Goal: Transaction & Acquisition: Purchase product/service

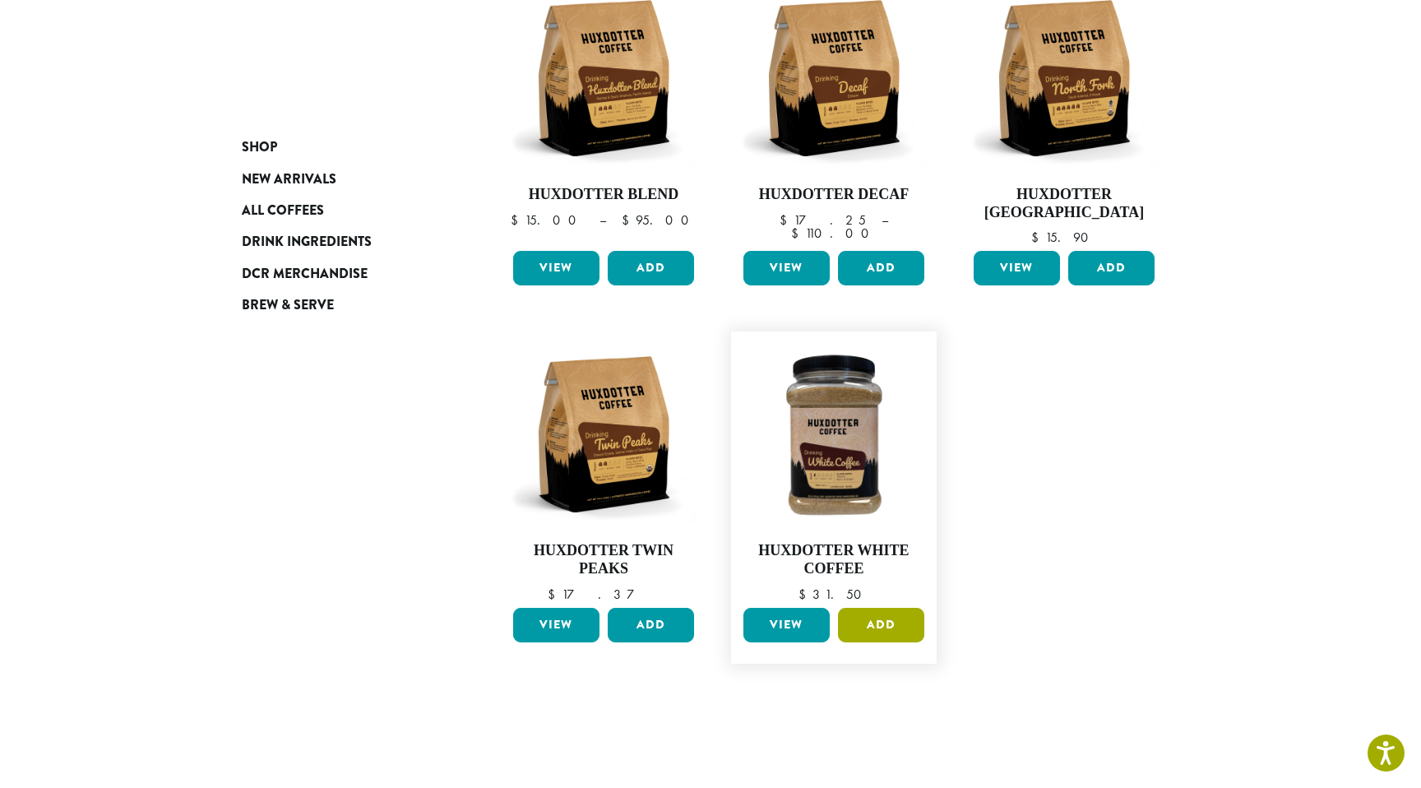
scroll to position [312, 0]
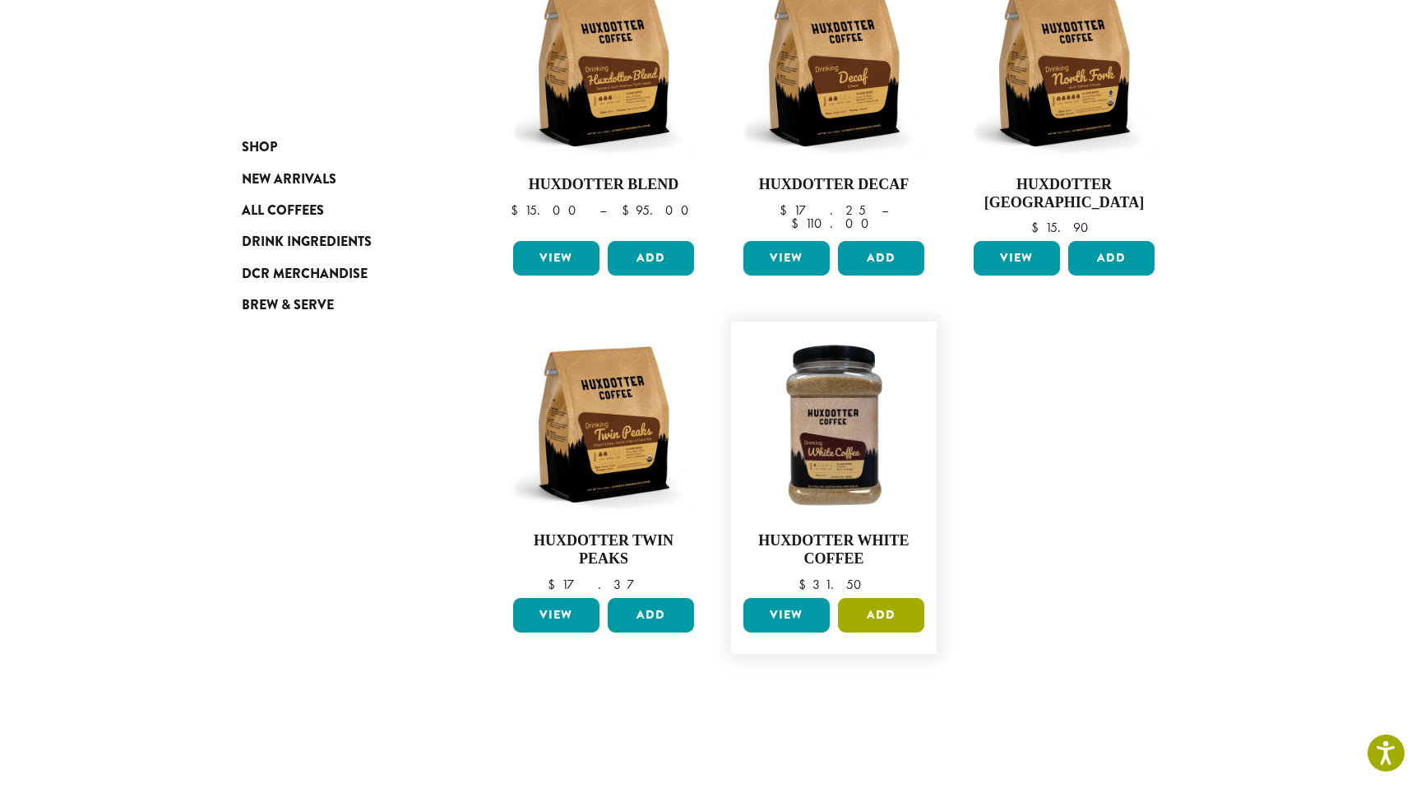
click at [891, 626] on button "Add" at bounding box center [881, 615] width 86 height 35
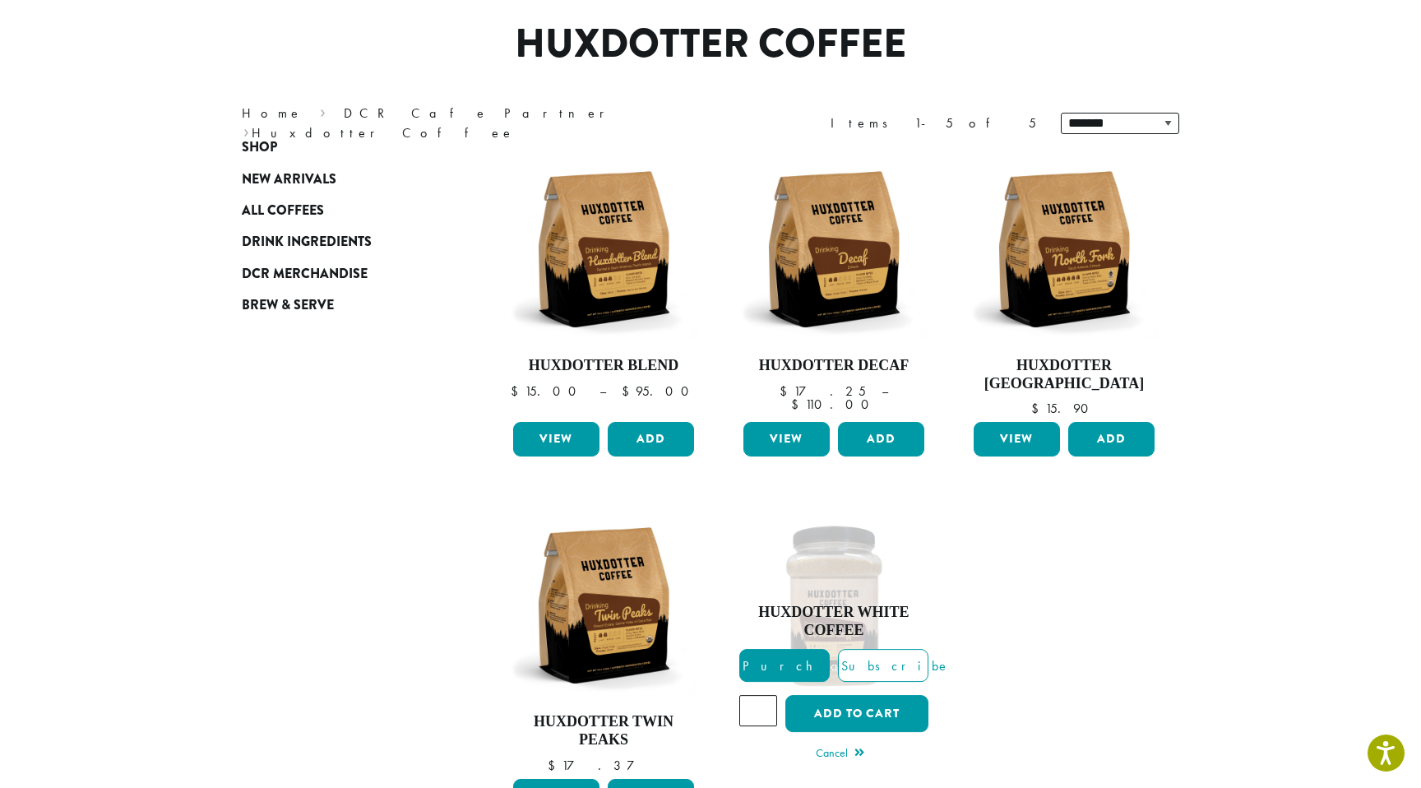
scroll to position [0, 0]
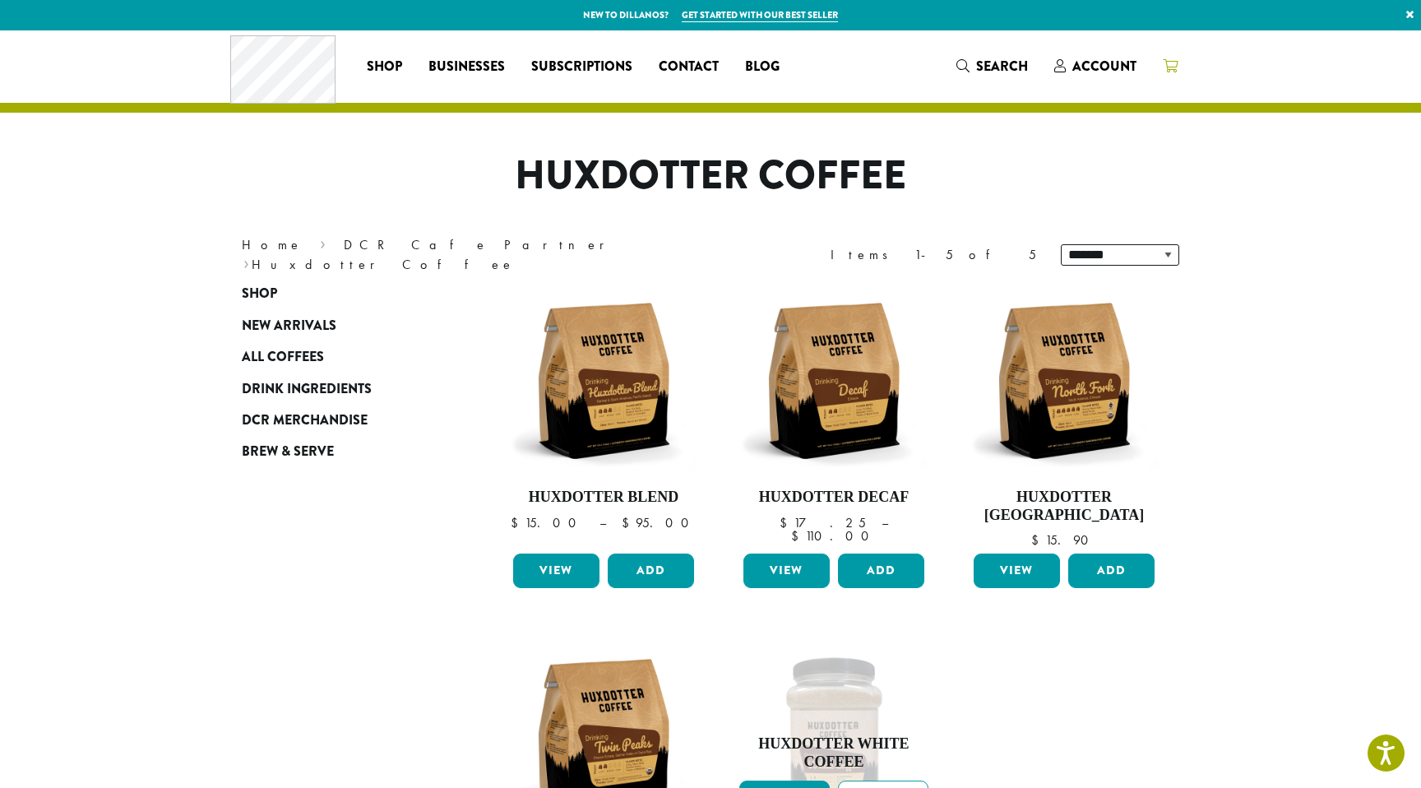
click at [1171, 62] on icon at bounding box center [1169, 65] width 15 height 13
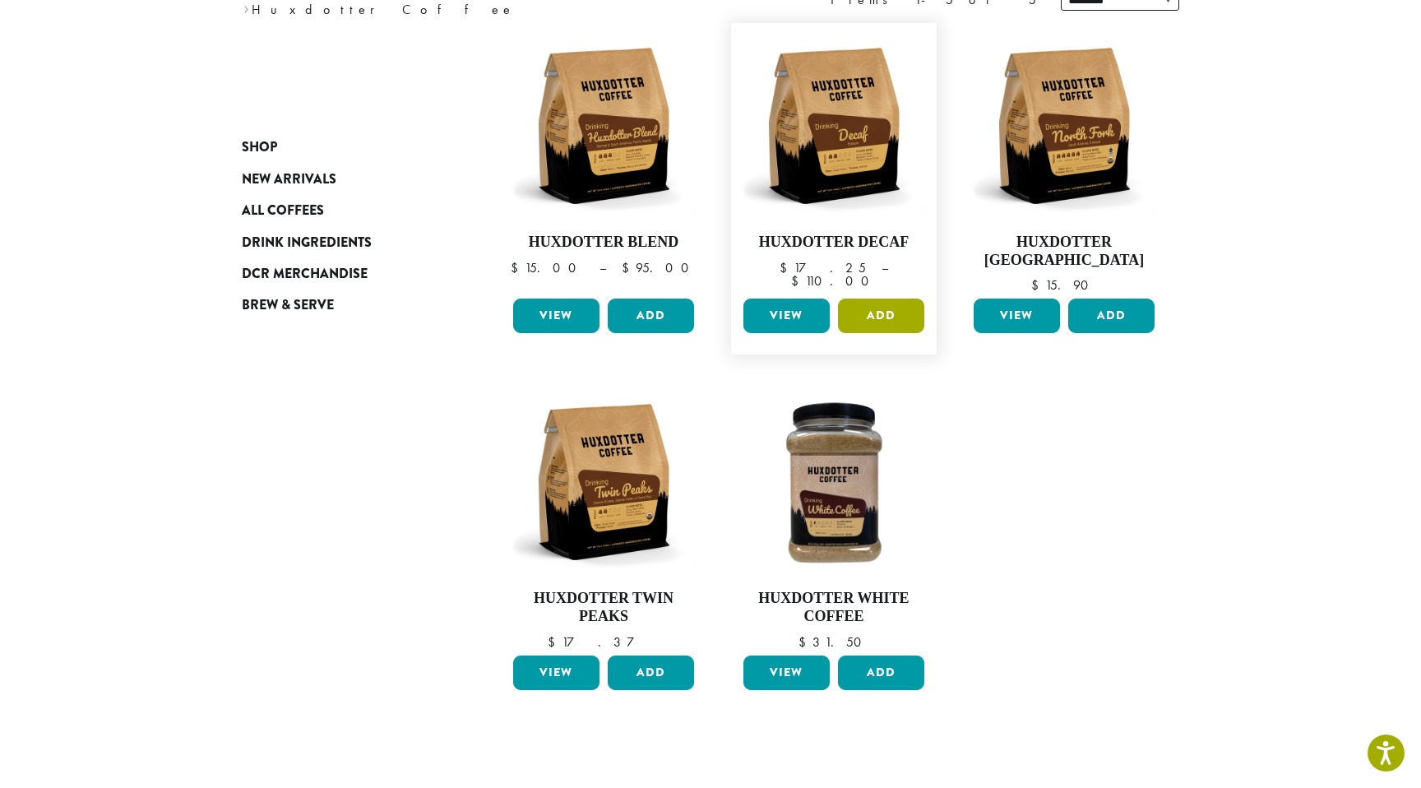
scroll to position [275, 0]
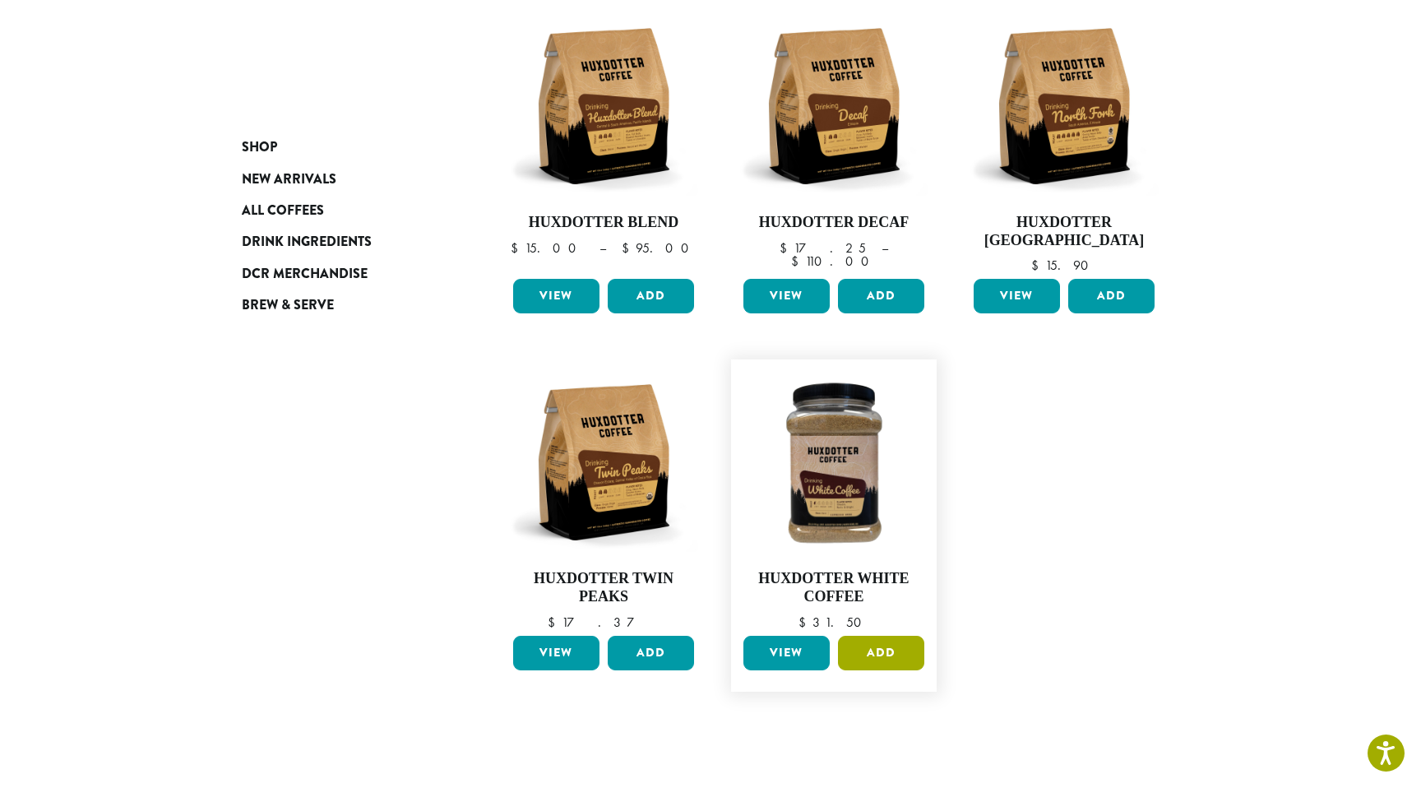
click at [849, 652] on button "Add" at bounding box center [881, 652] width 86 height 35
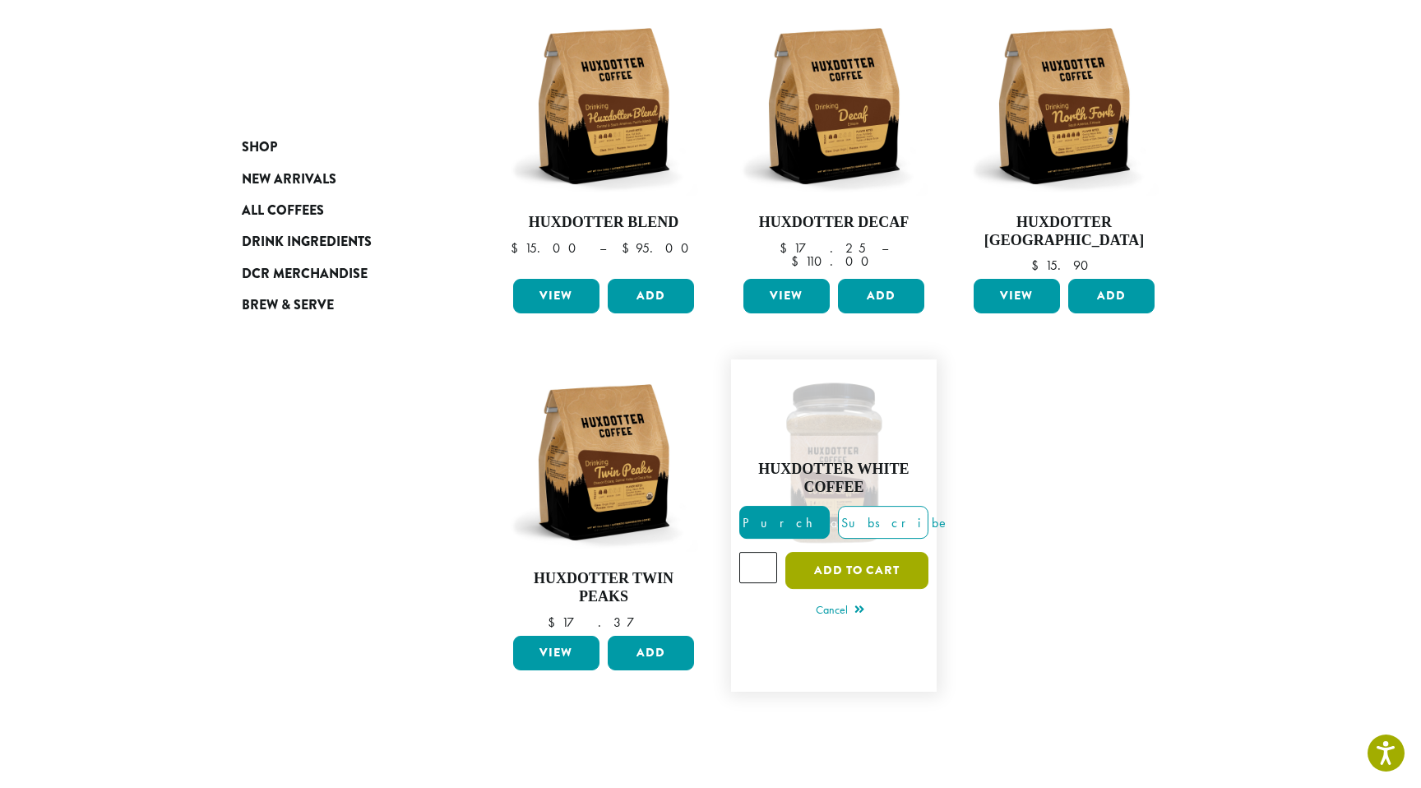
click at [854, 563] on button "Add to cart" at bounding box center [856, 570] width 143 height 37
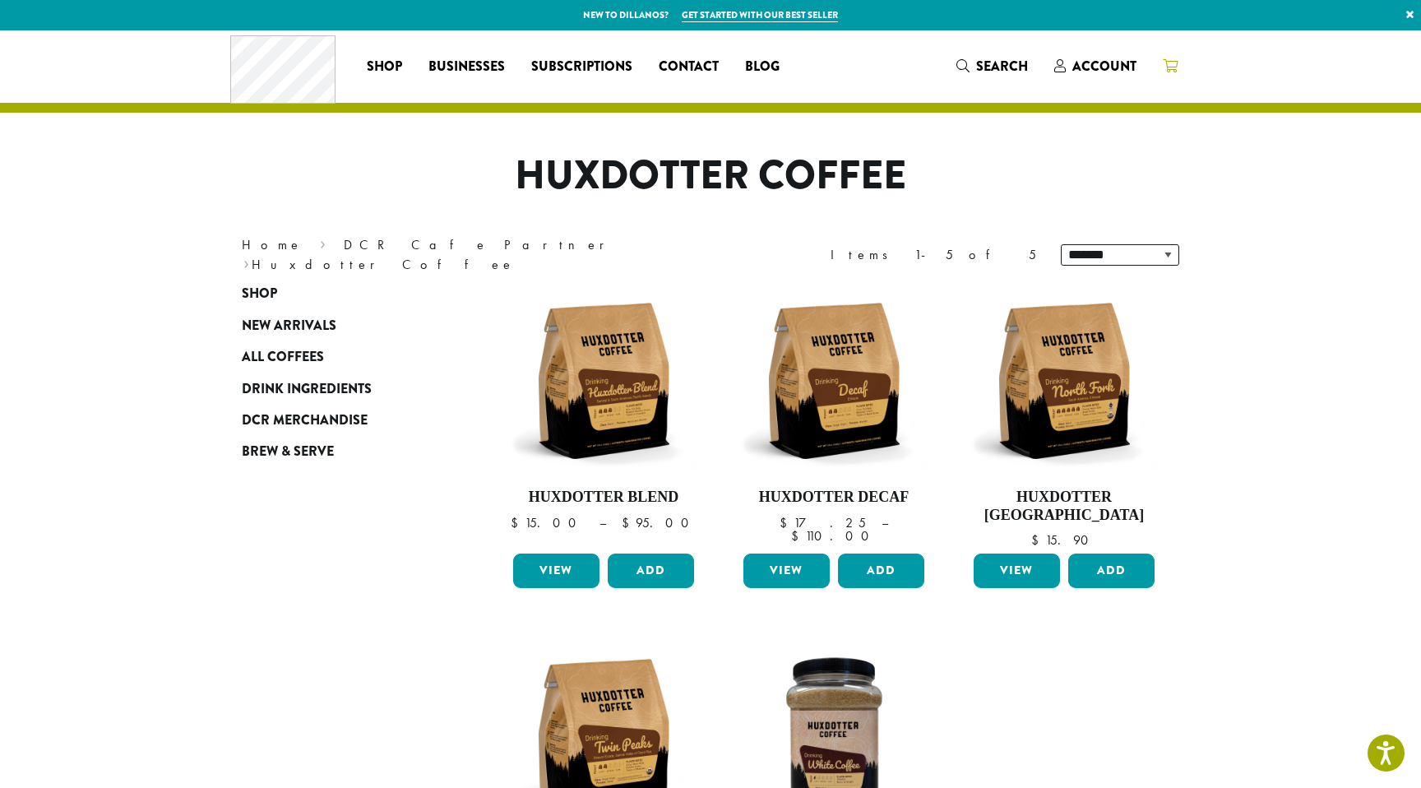
click at [1171, 60] on icon at bounding box center [1169, 65] width 15 height 13
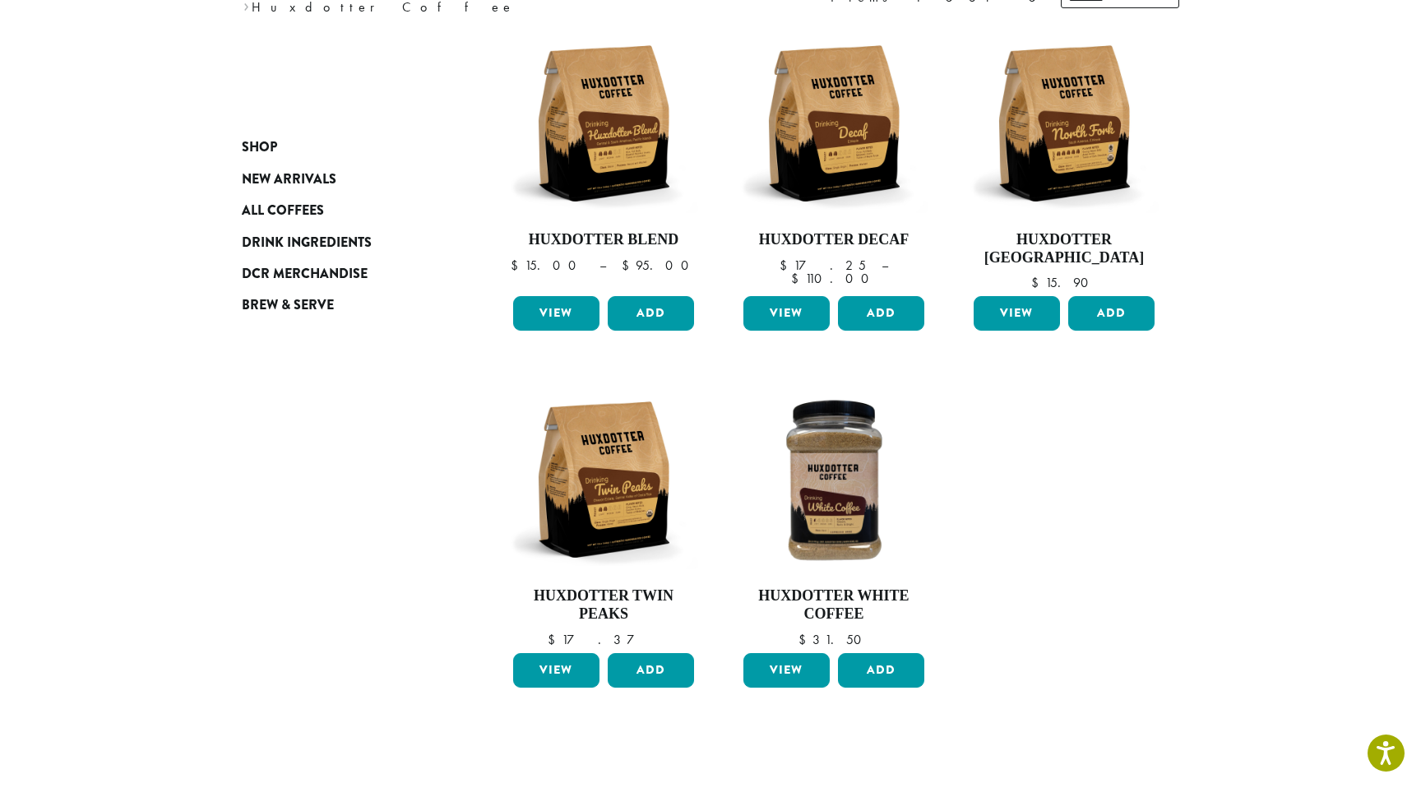
scroll to position [278, 0]
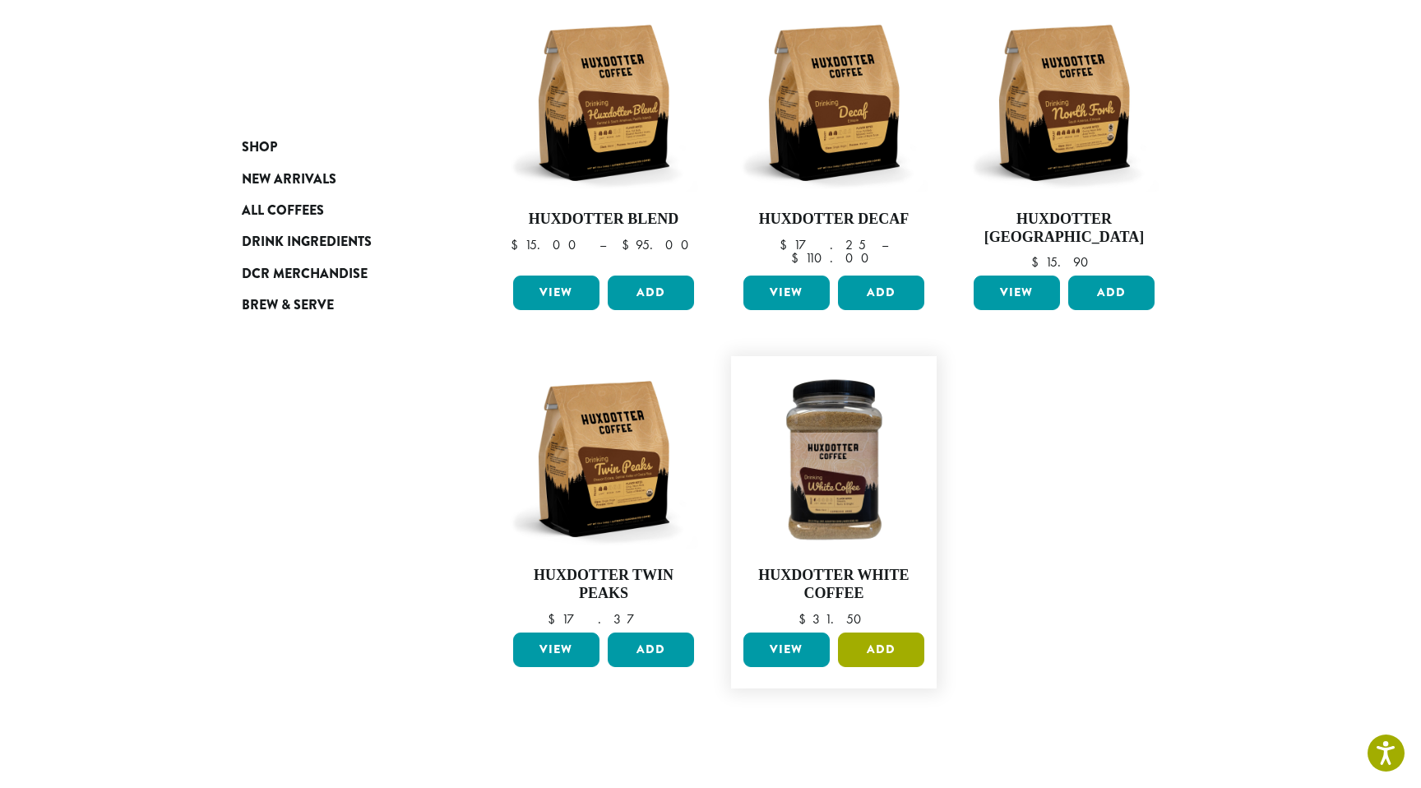
click at [872, 649] on button "Add" at bounding box center [881, 649] width 86 height 35
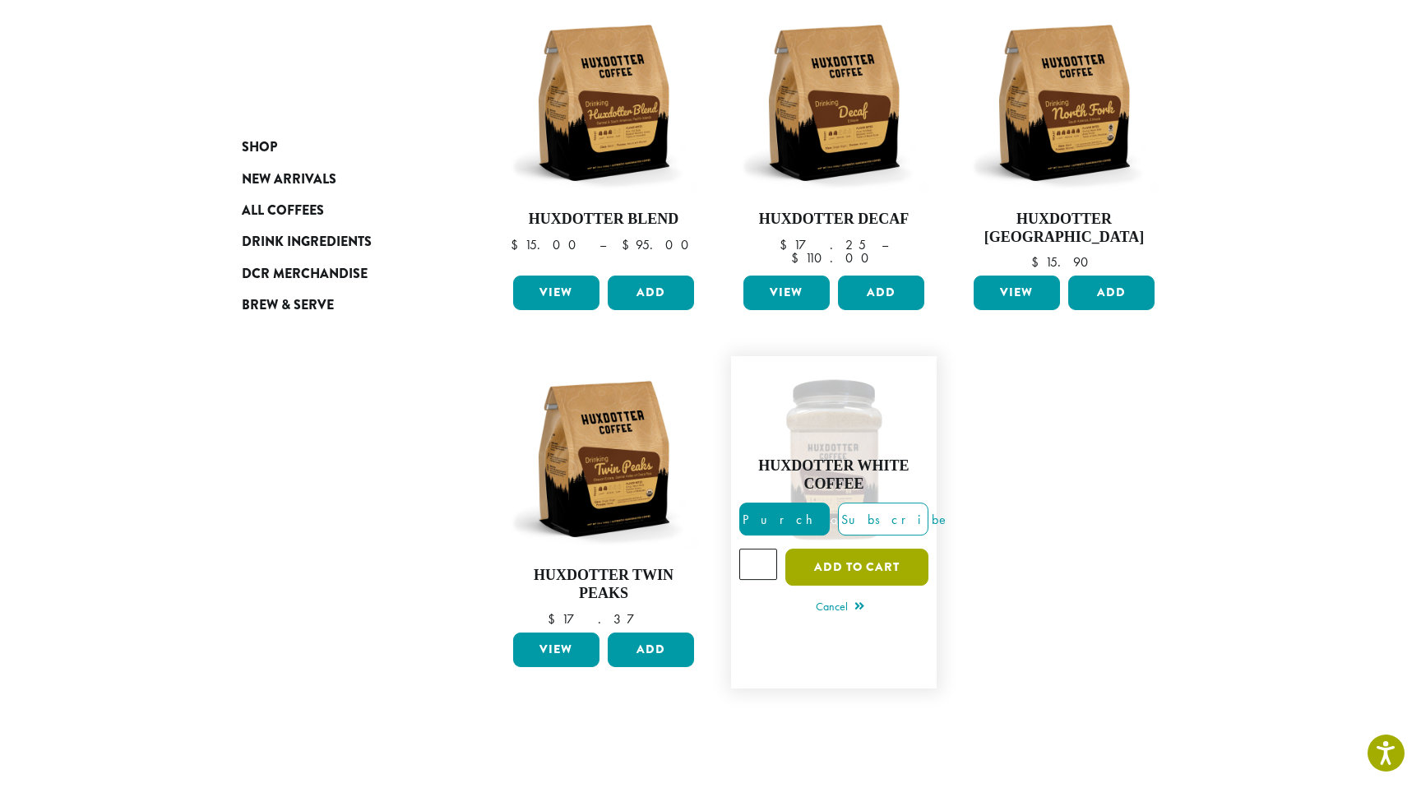
click at [844, 559] on button "Add to cart" at bounding box center [856, 566] width 143 height 37
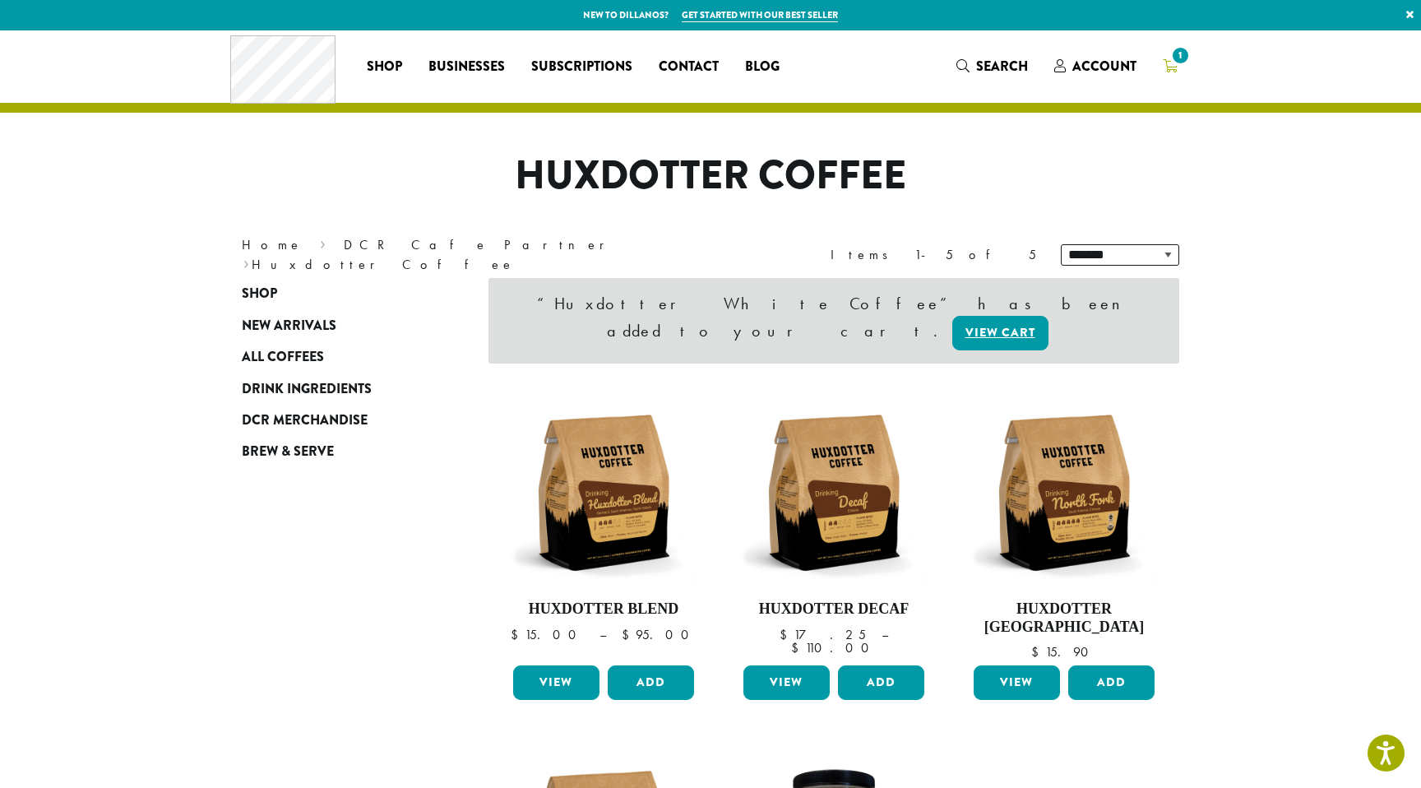
click at [1171, 66] on icon "1" at bounding box center [1169, 65] width 15 height 13
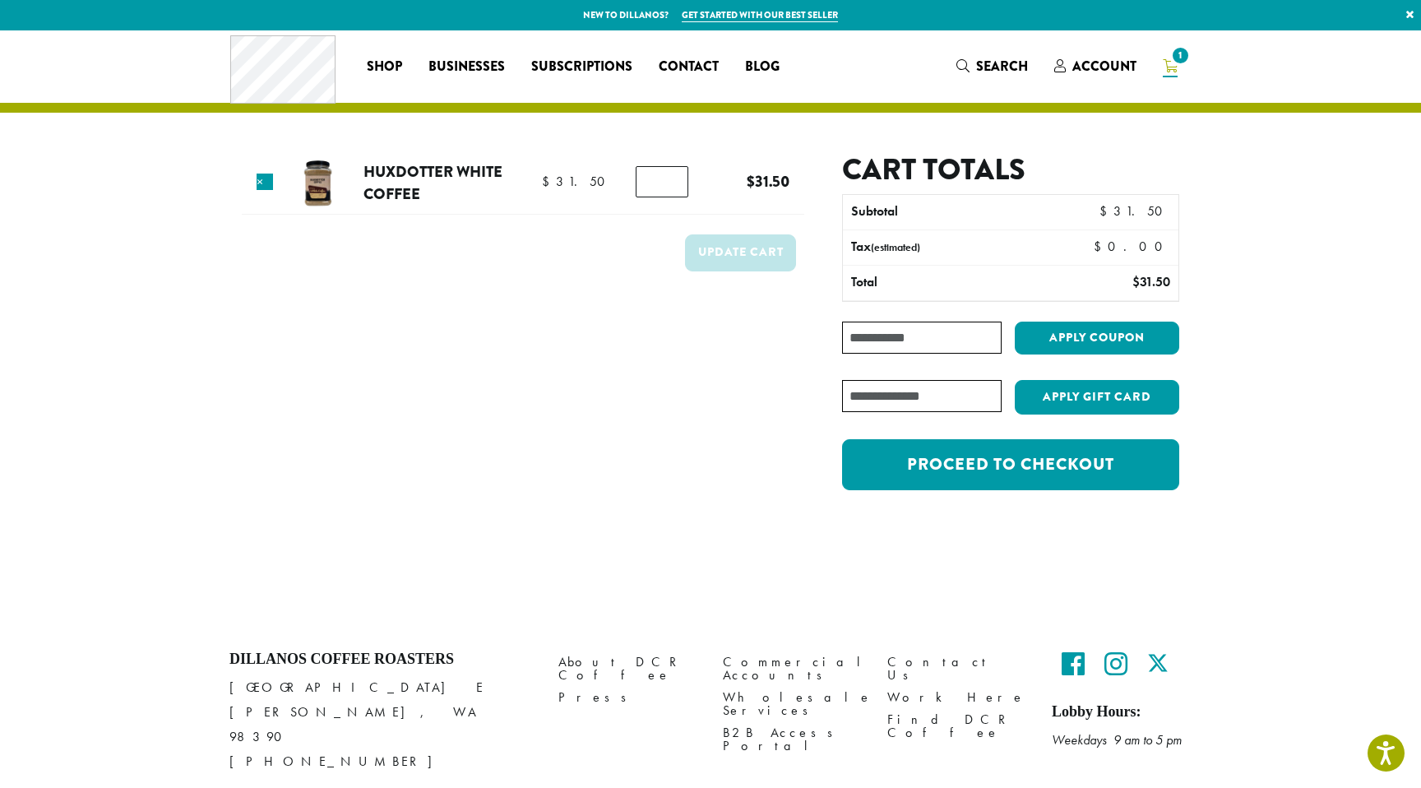
click at [1172, 64] on span "1" at bounding box center [1180, 55] width 22 height 22
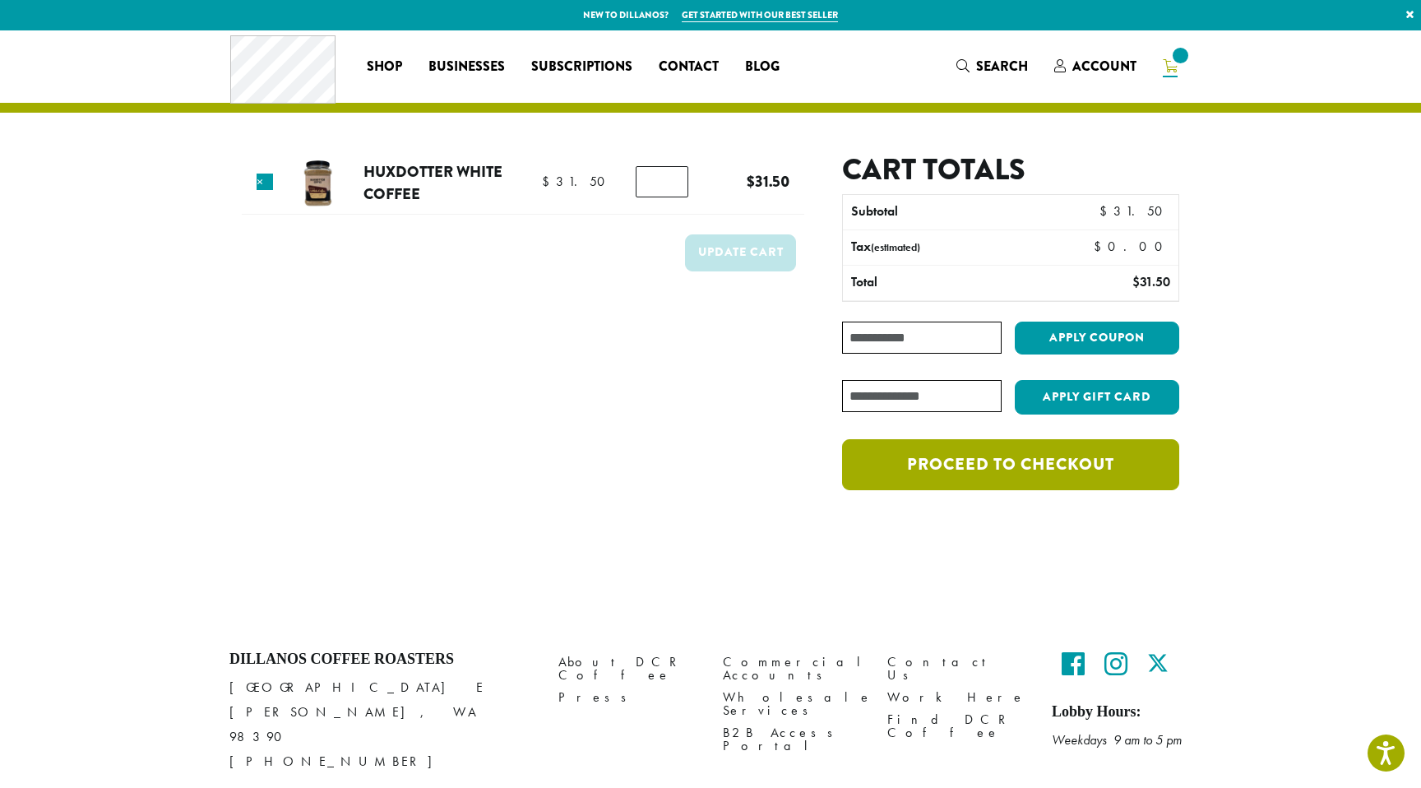
click at [986, 465] on link "Proceed to checkout" at bounding box center [1010, 464] width 337 height 51
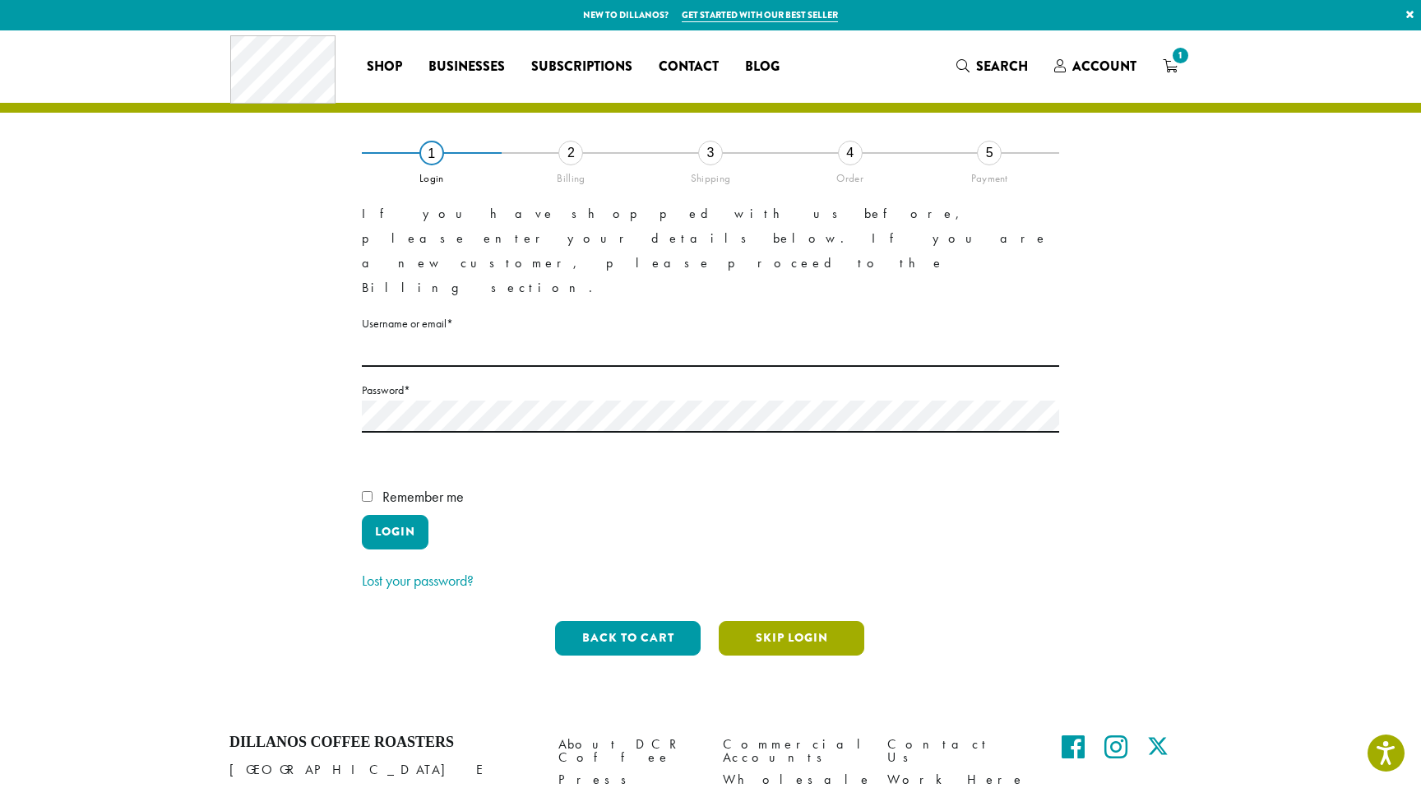
click at [763, 621] on button "Skip Login" at bounding box center [792, 638] width 146 height 35
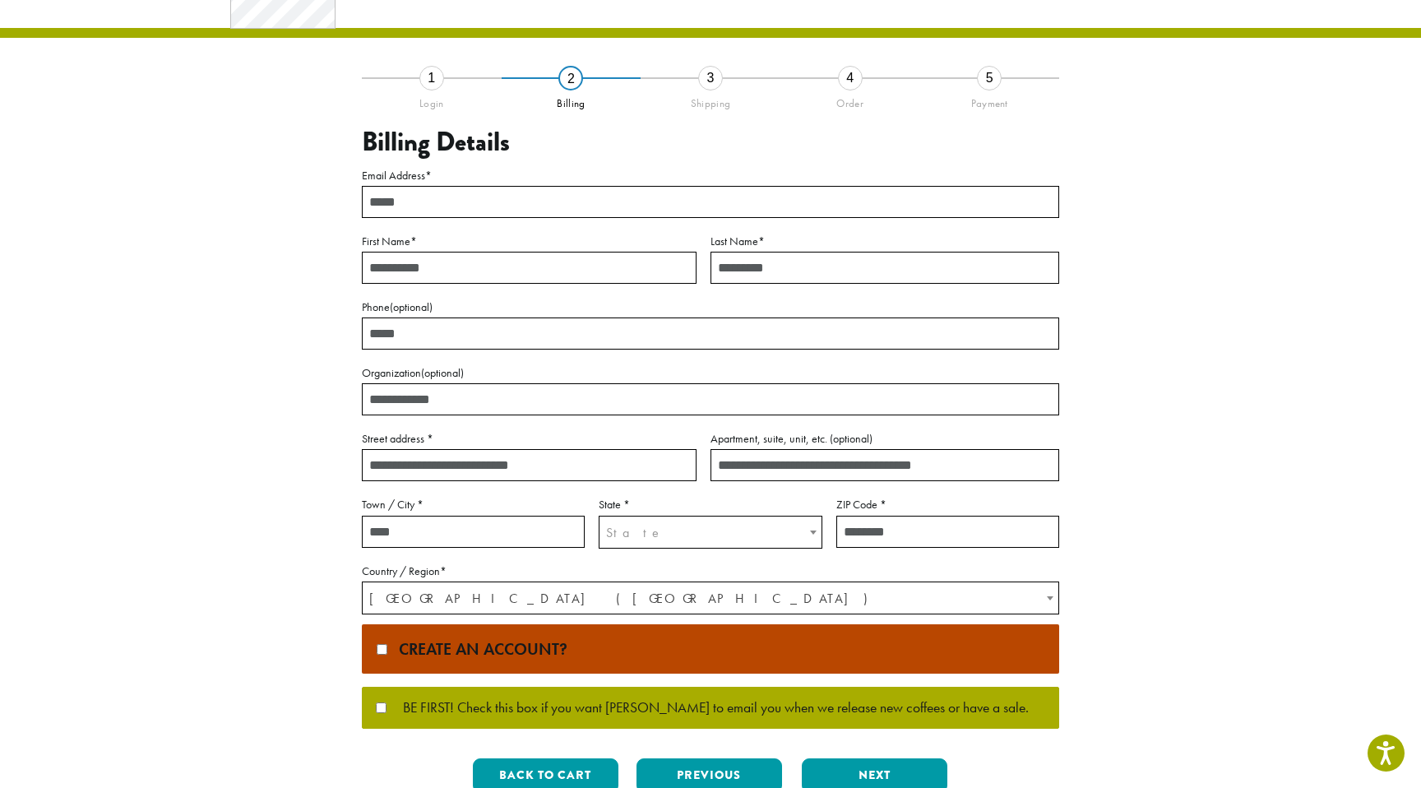
scroll to position [95, 0]
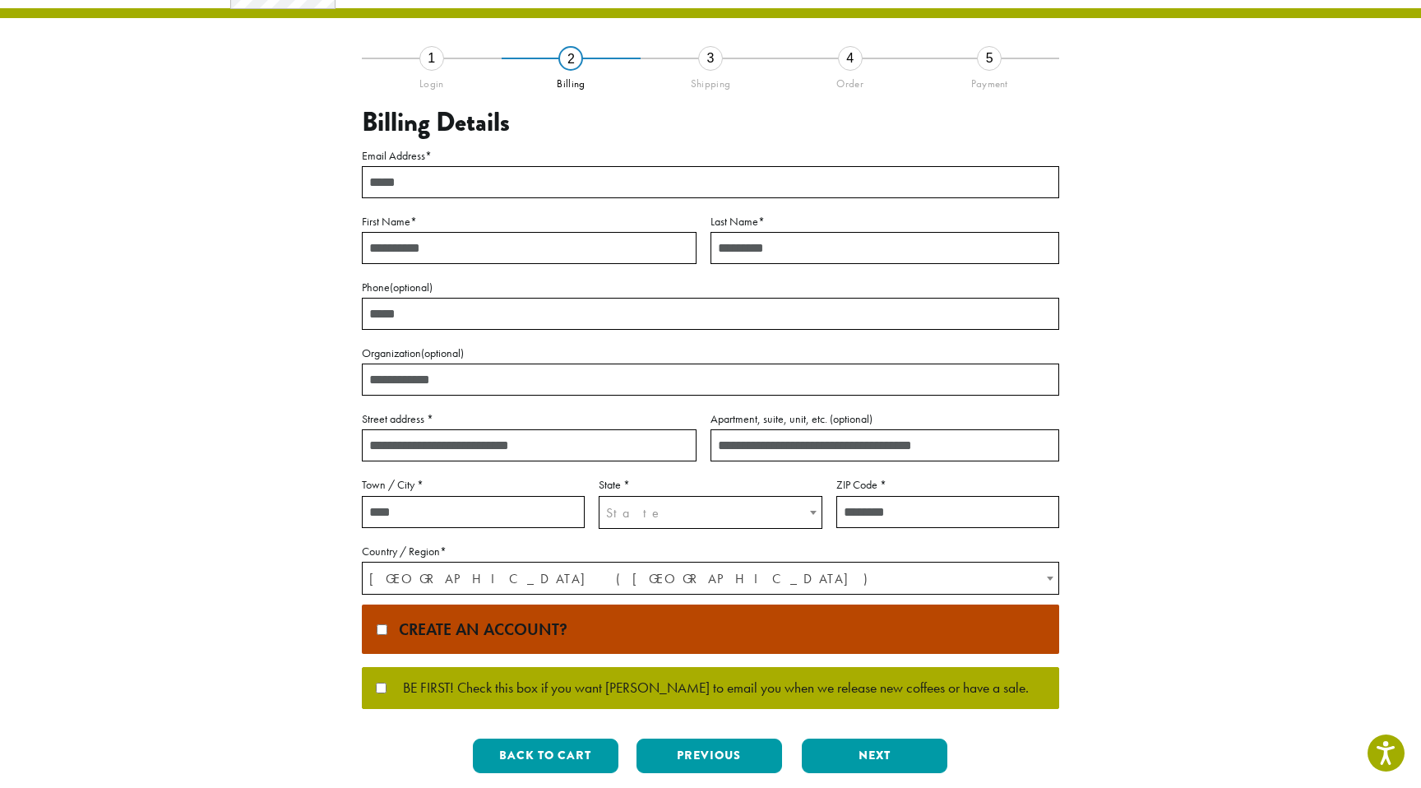
click at [422, 187] on input "Email Address *" at bounding box center [710, 182] width 697 height 32
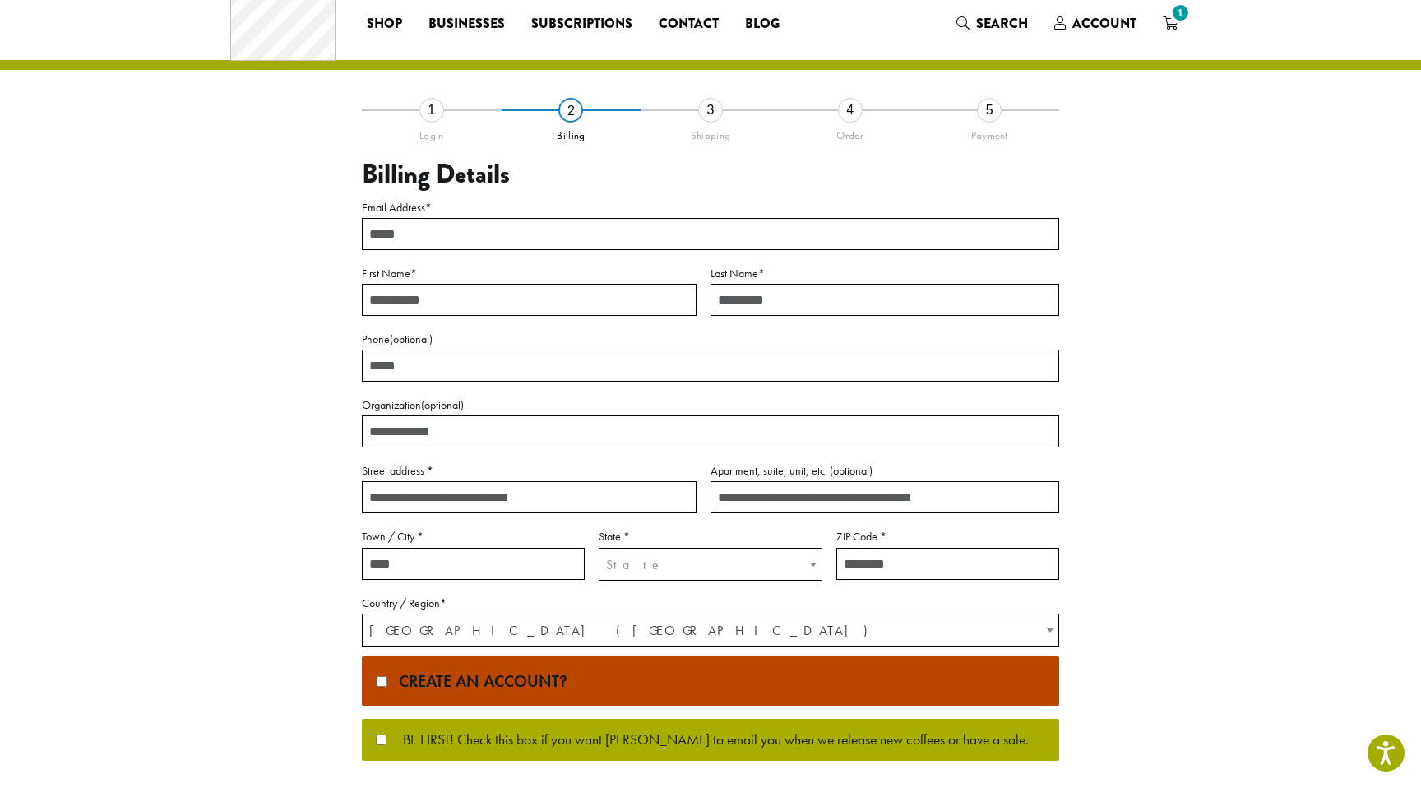
scroll to position [0, 0]
